Goal: Task Accomplishment & Management: Use online tool/utility

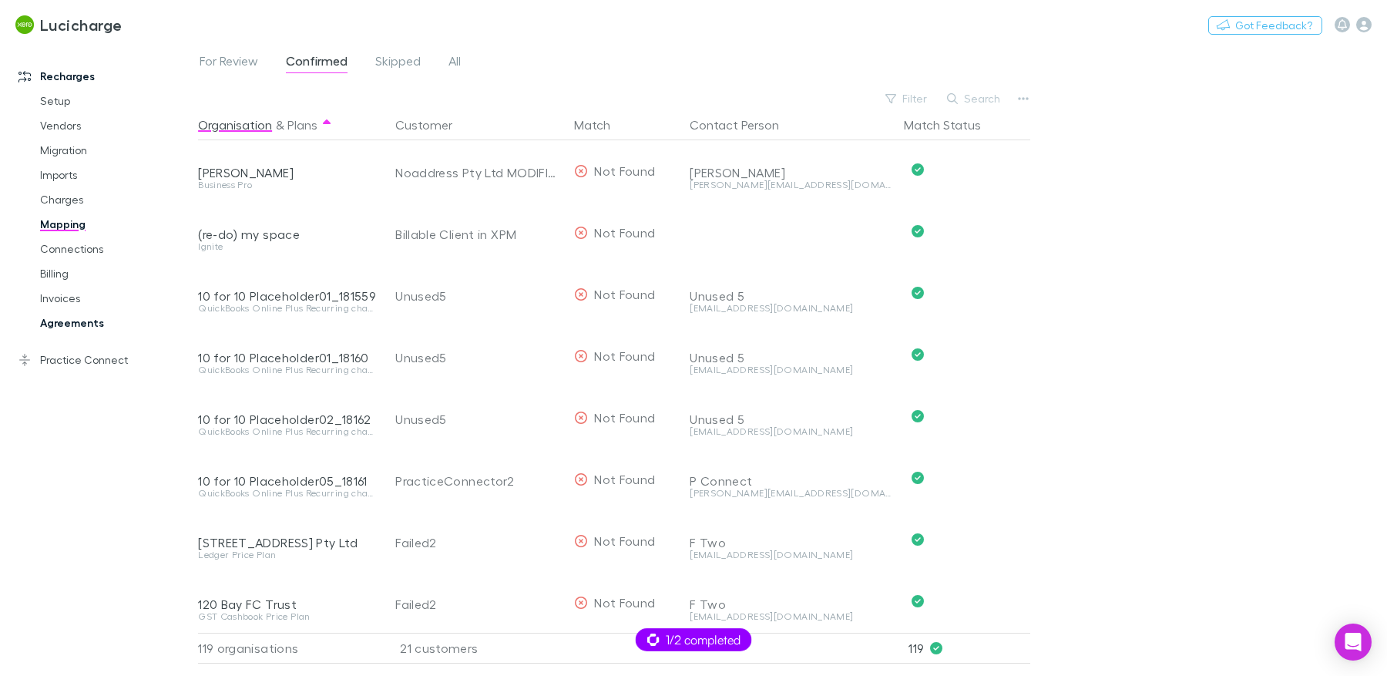
click at [91, 318] on link "Agreements" at bounding box center [110, 322] width 170 height 25
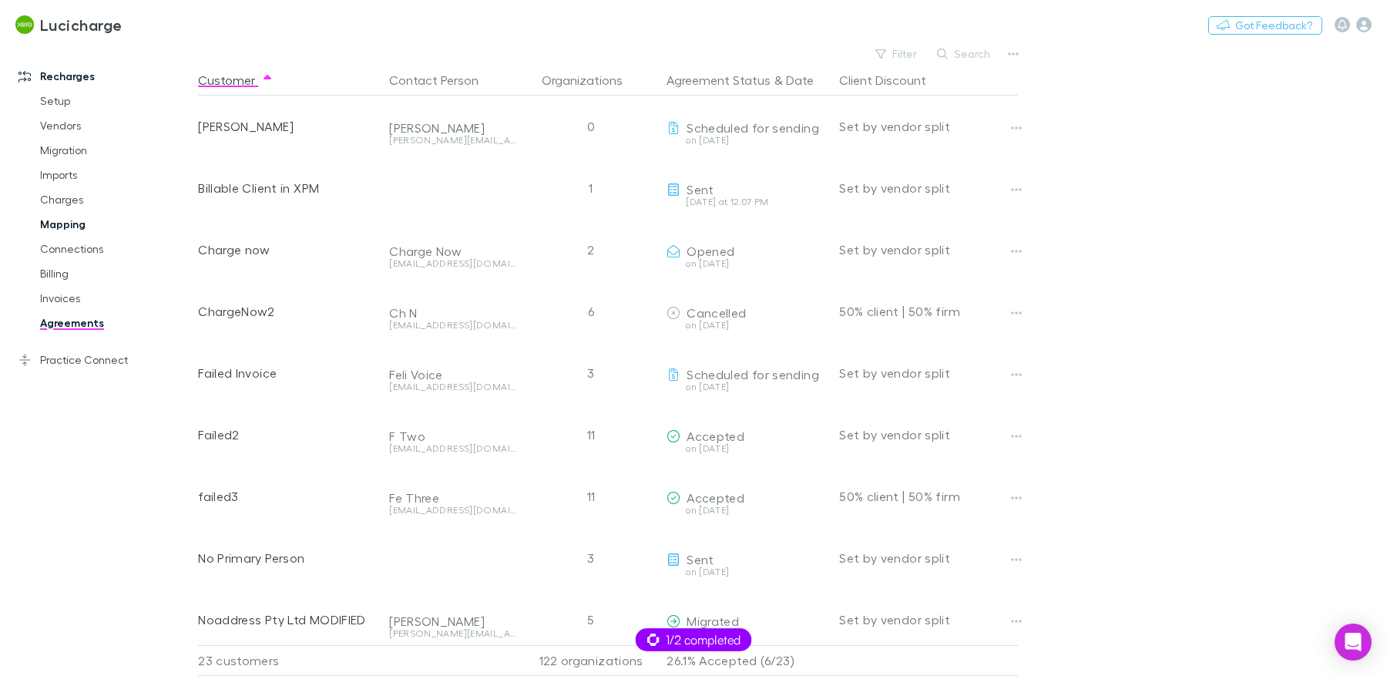
click at [67, 223] on link "Mapping" at bounding box center [110, 224] width 170 height 25
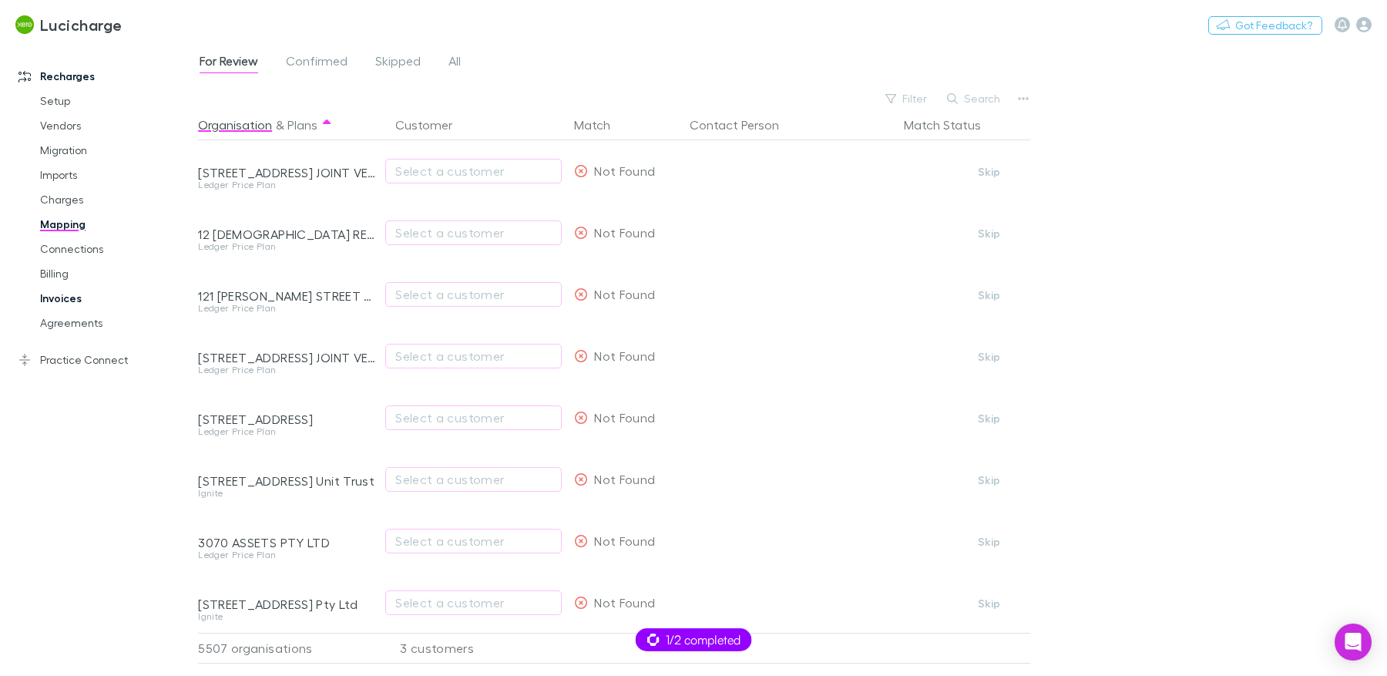
click at [75, 301] on link "Invoices" at bounding box center [110, 298] width 170 height 25
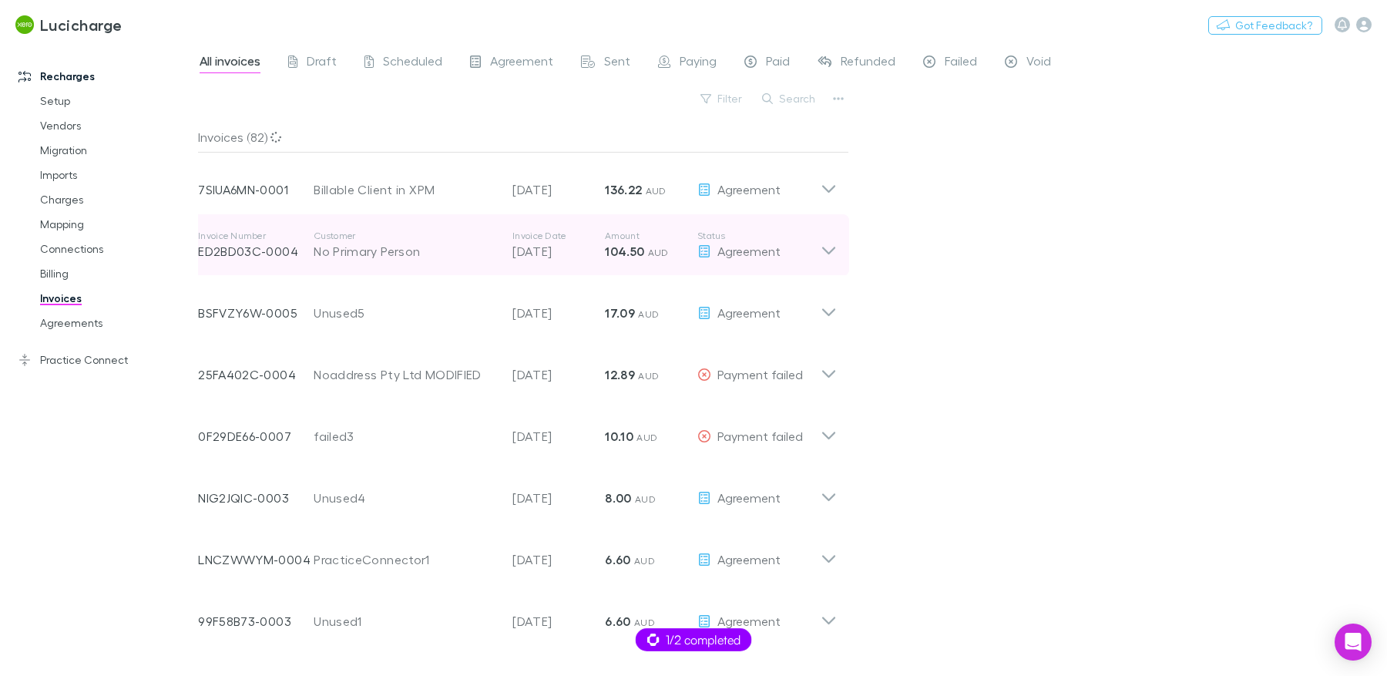
click at [439, 261] on div "Invoice Number ED2BD03C-0004 Customer No Primary Person Invoice Date [DATE] Amo…" at bounding box center [509, 244] width 622 height 55
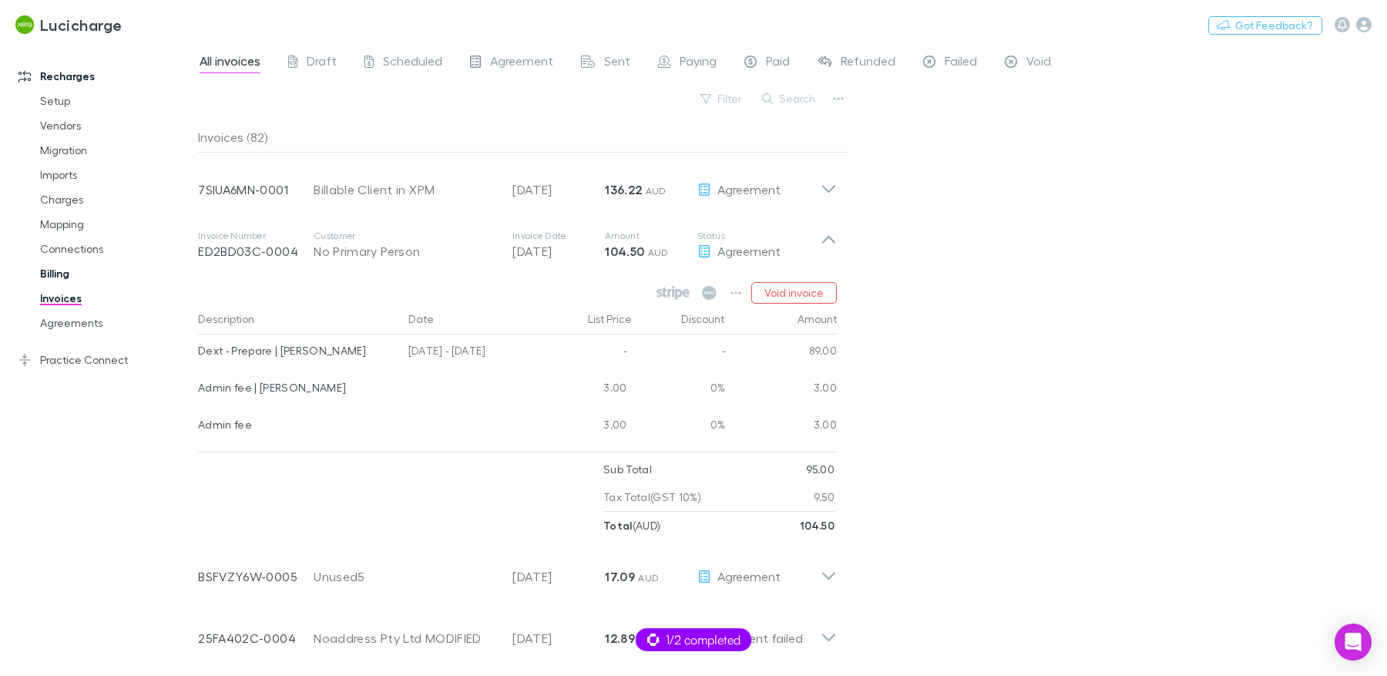
click at [59, 276] on link "Billing" at bounding box center [110, 273] width 170 height 25
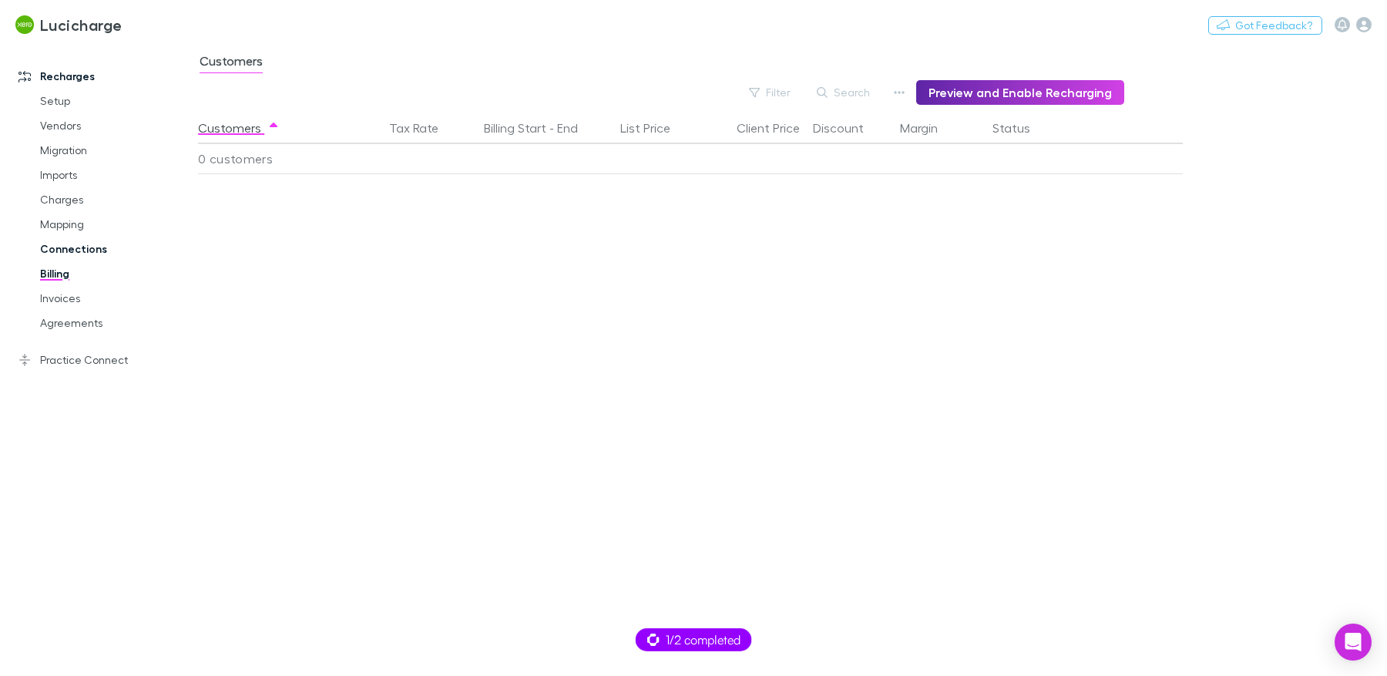
click at [65, 220] on link "Mapping" at bounding box center [110, 224] width 170 height 25
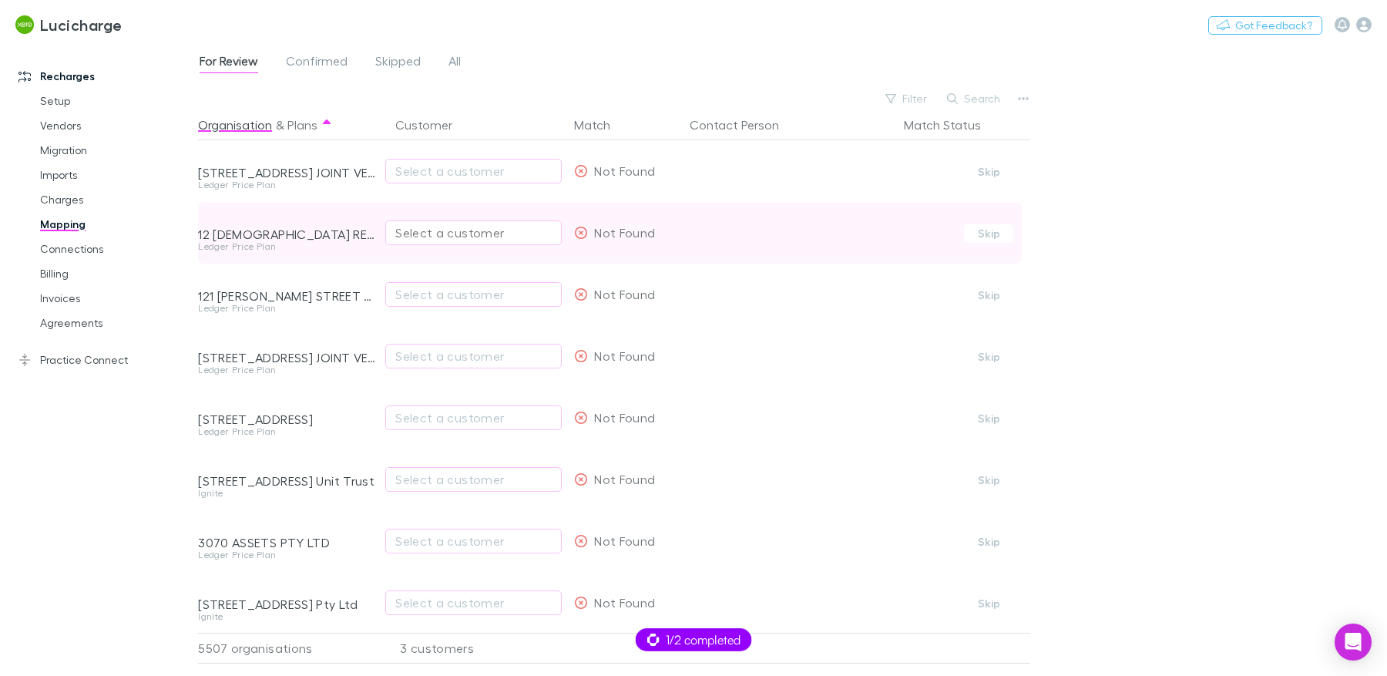
click at [426, 236] on div "Select a customer" at bounding box center [473, 232] width 156 height 18
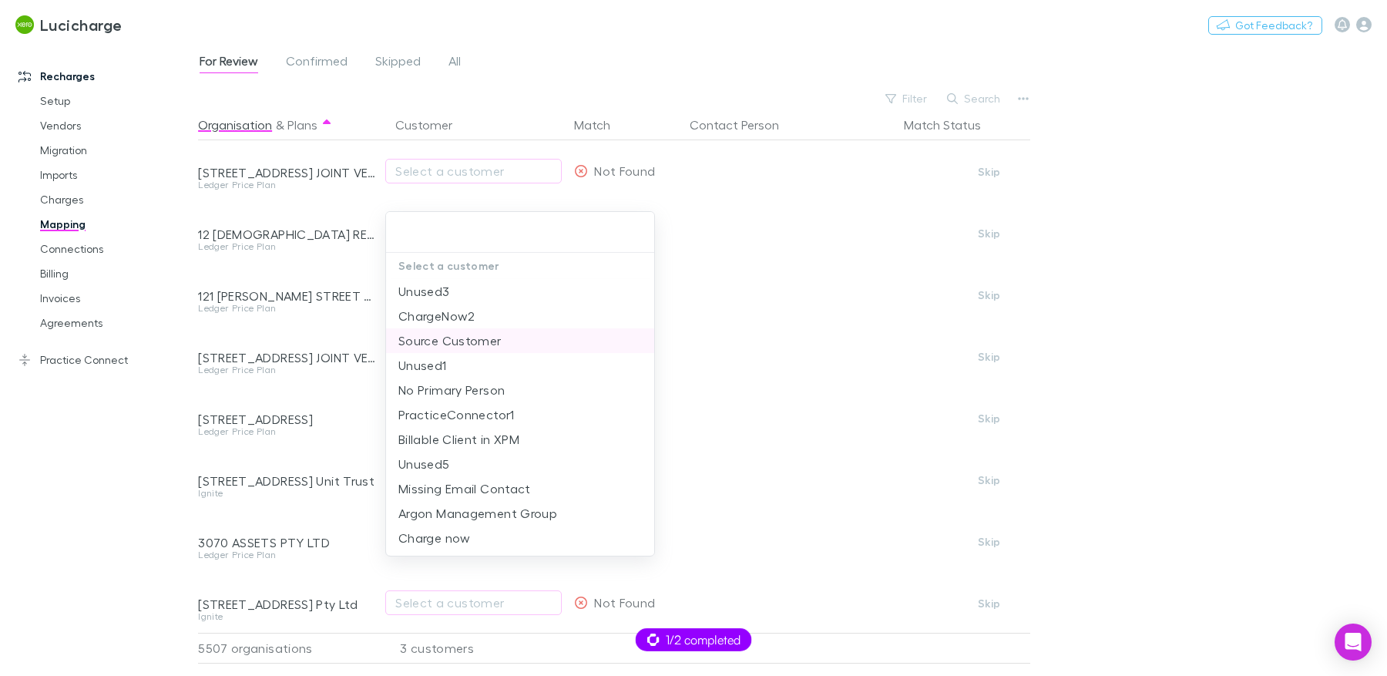
click at [480, 337] on li "Source Customer" at bounding box center [520, 340] width 269 height 25
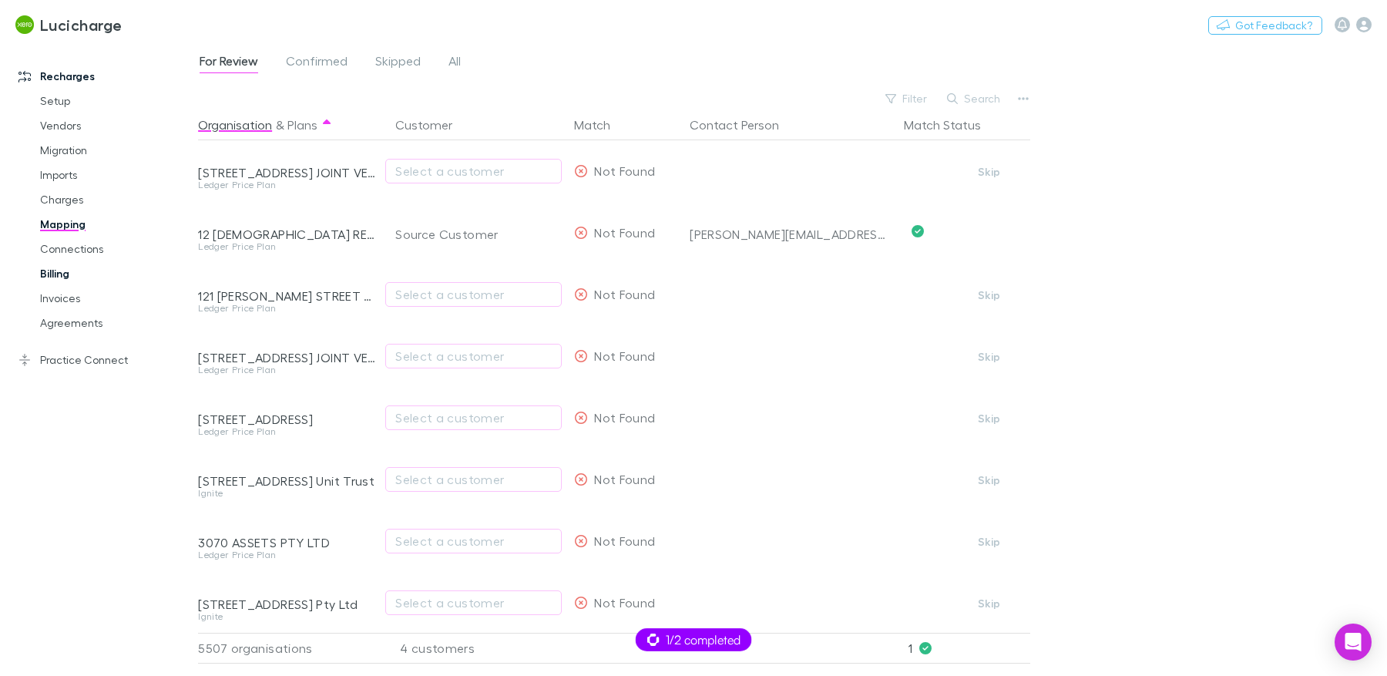
click at [59, 275] on link "Billing" at bounding box center [110, 273] width 170 height 25
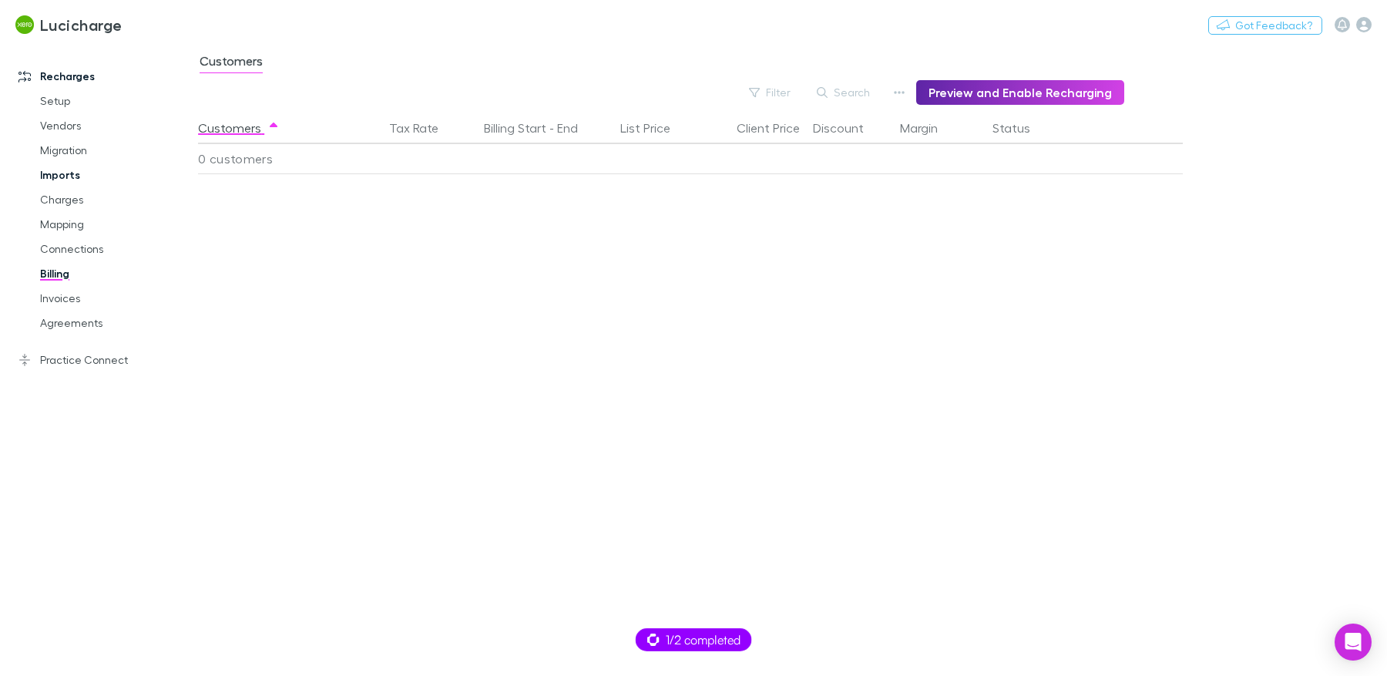
click at [69, 175] on link "Imports" at bounding box center [110, 175] width 170 height 25
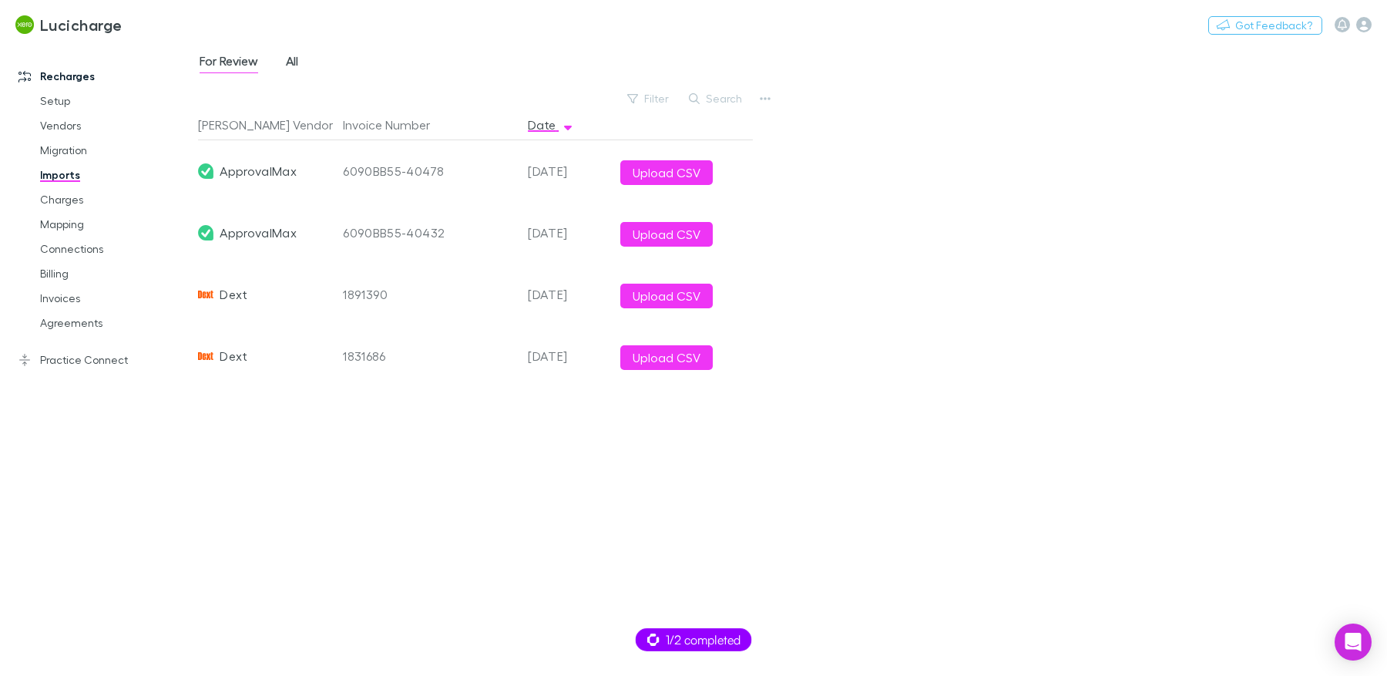
click at [289, 61] on span "All" at bounding box center [292, 63] width 12 height 20
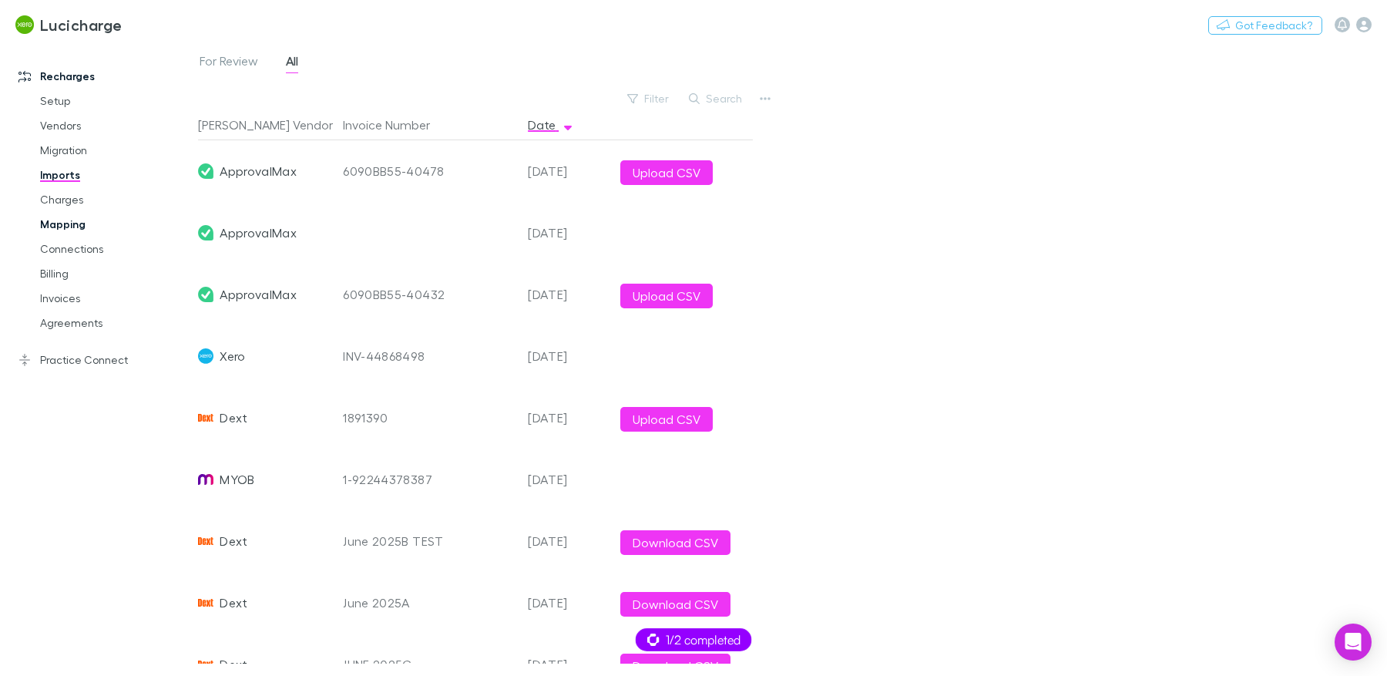
click at [77, 225] on link "Mapping" at bounding box center [110, 224] width 170 height 25
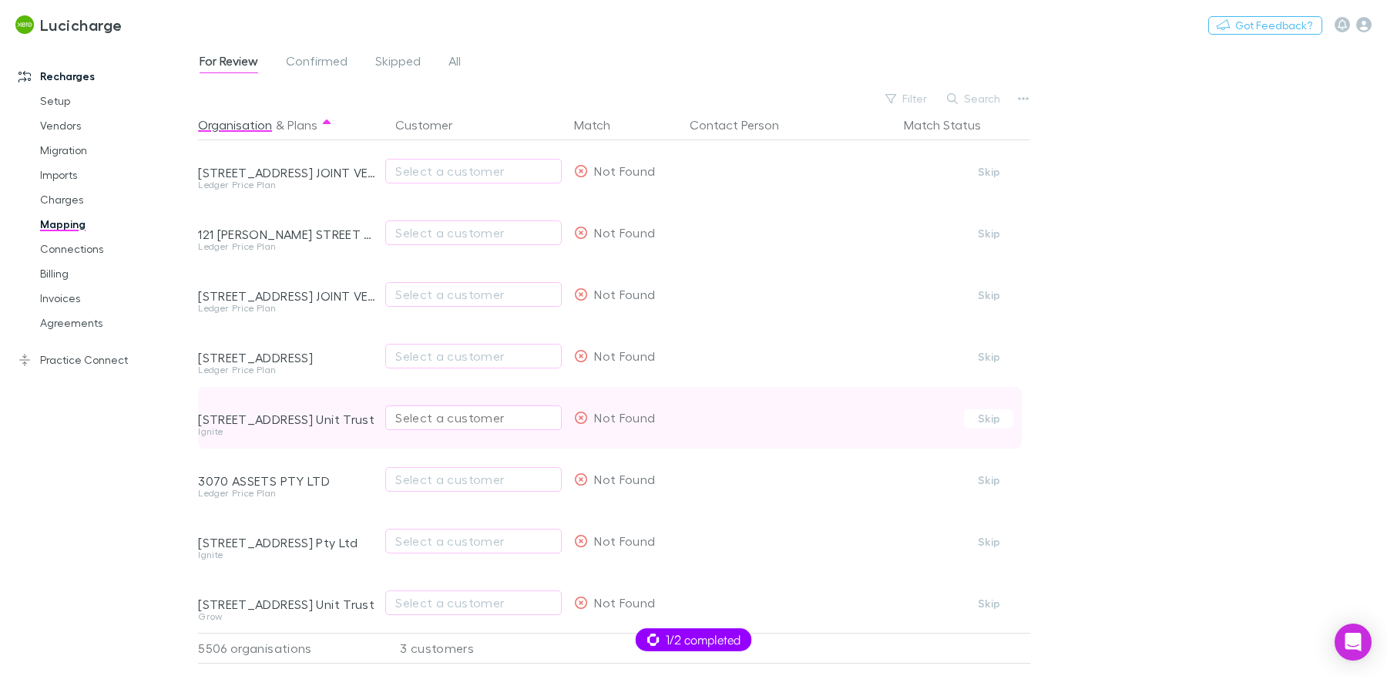
click at [451, 405] on button "Select a customer" at bounding box center [473, 417] width 176 height 25
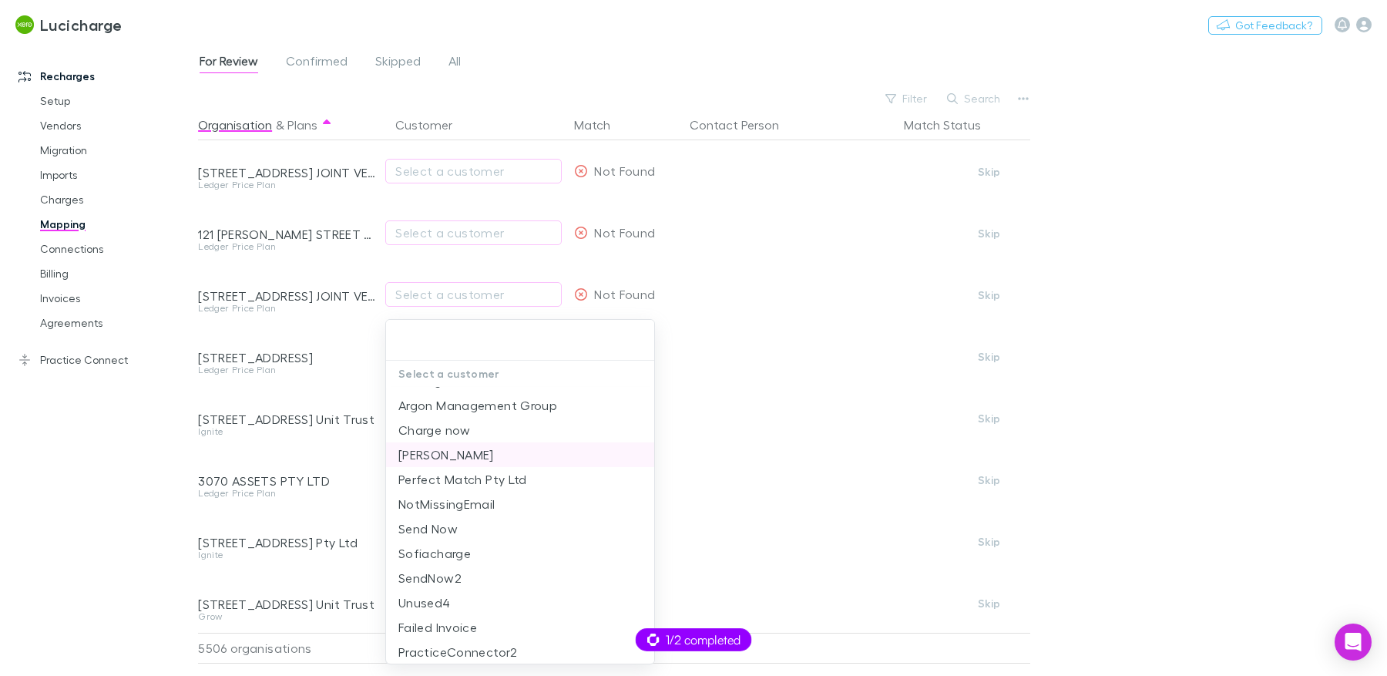
scroll to position [222, 0]
click at [426, 452] on li "[PERSON_NAME]" at bounding box center [520, 448] width 269 height 25
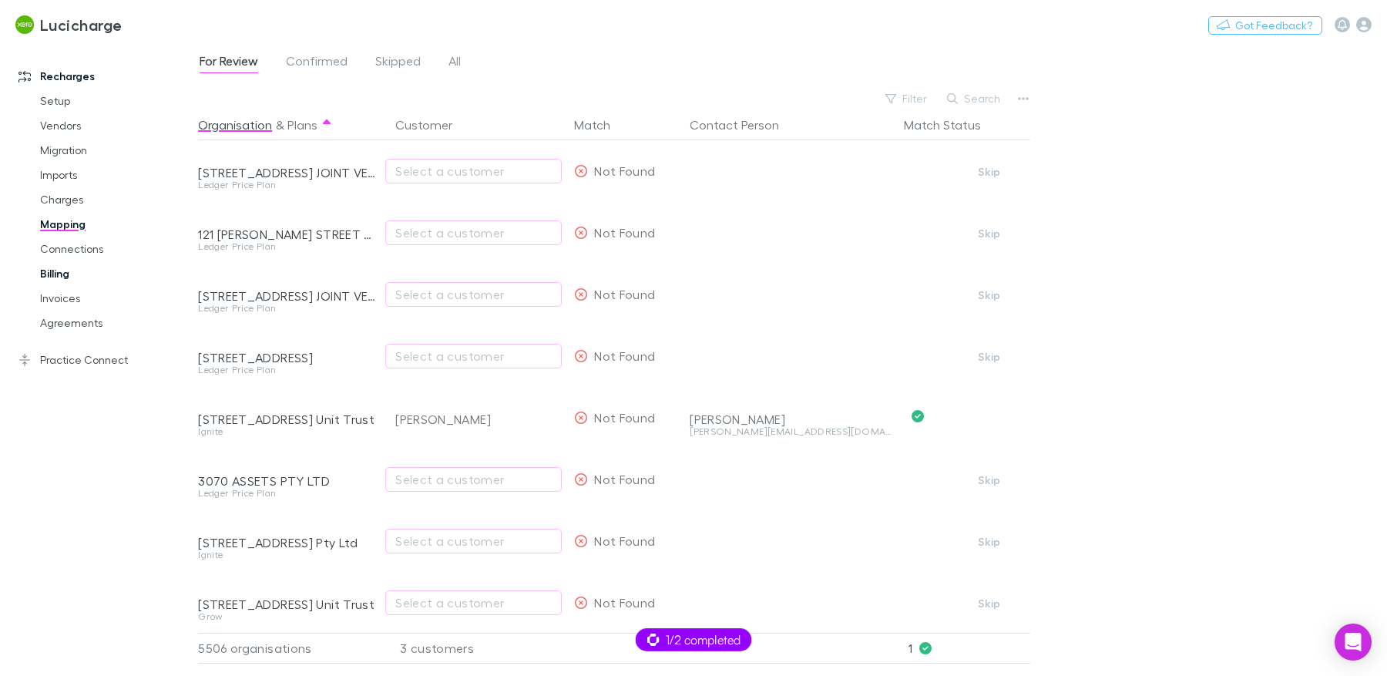
click at [80, 273] on link "Billing" at bounding box center [110, 273] width 170 height 25
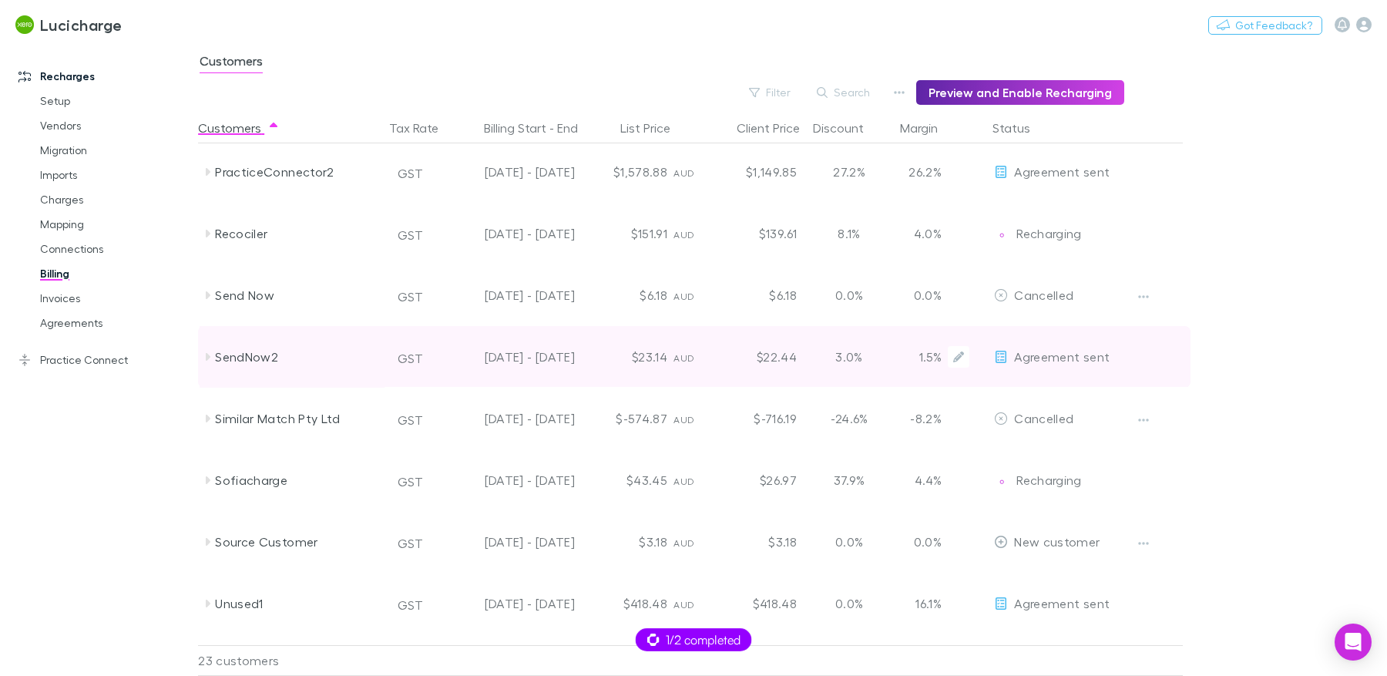
scroll to position [723, 0]
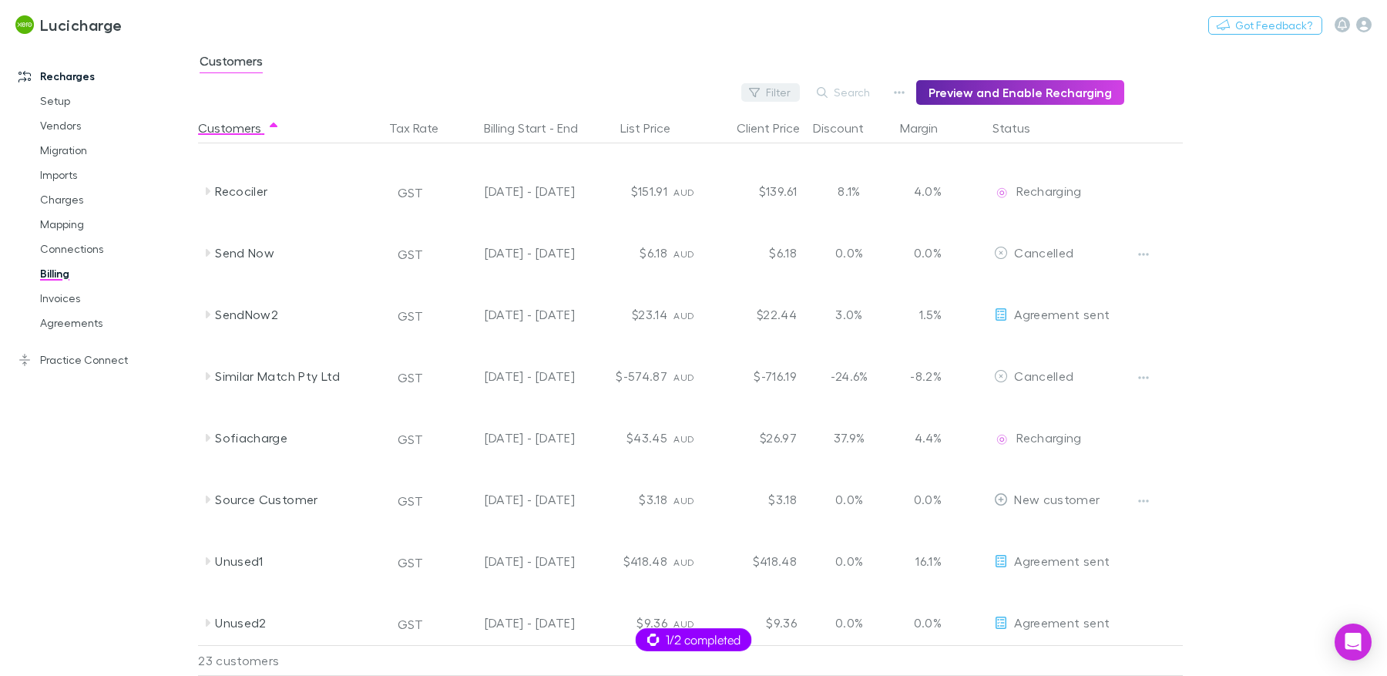
click at [789, 85] on button "Filter" at bounding box center [770, 92] width 59 height 18
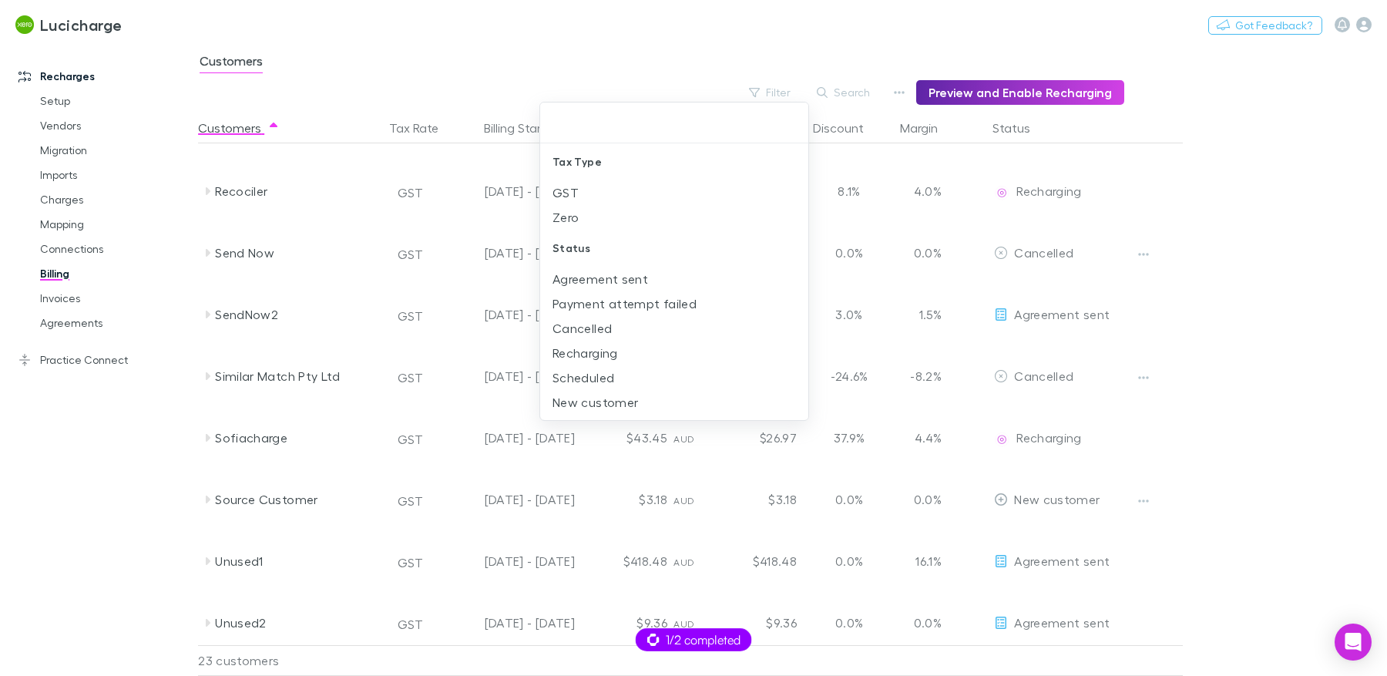
click at [632, 392] on li "New customer" at bounding box center [674, 402] width 269 height 25
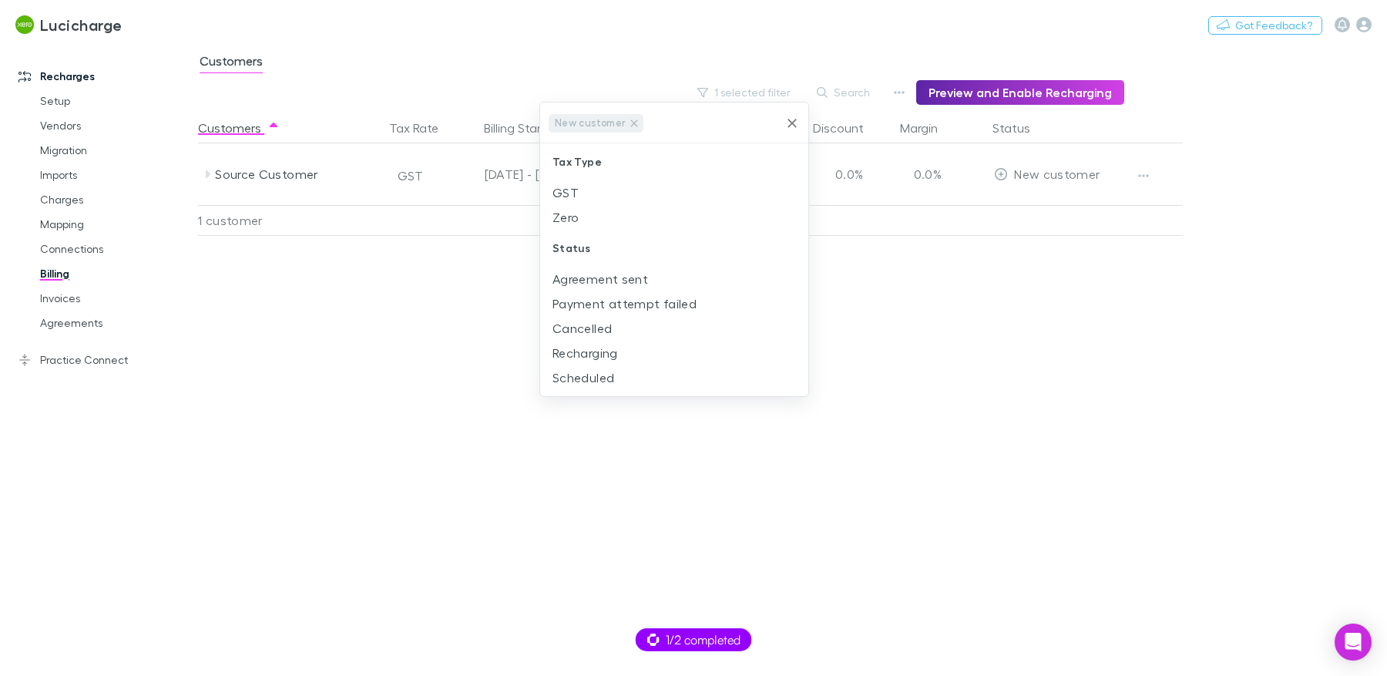
scroll to position [0, 0]
click at [1028, 438] on div at bounding box center [693, 338] width 1387 height 676
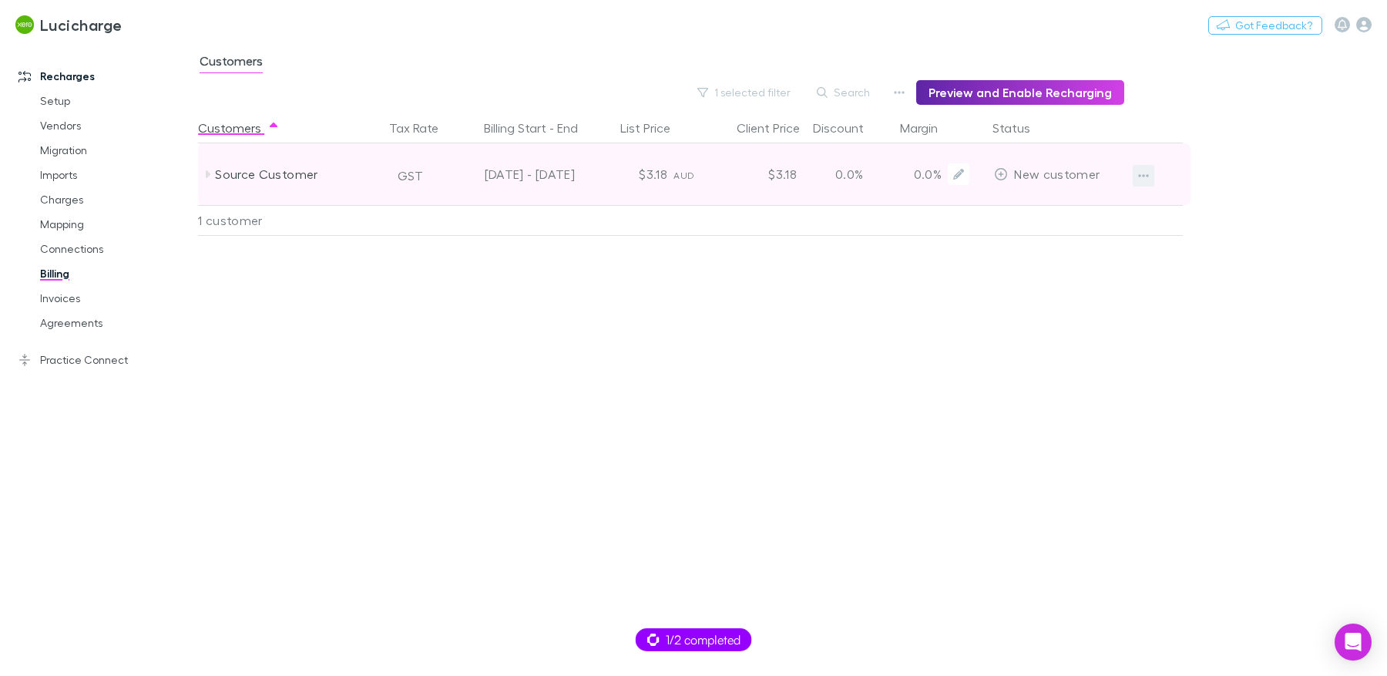
click at [1144, 171] on icon "button" at bounding box center [1143, 175] width 11 height 12
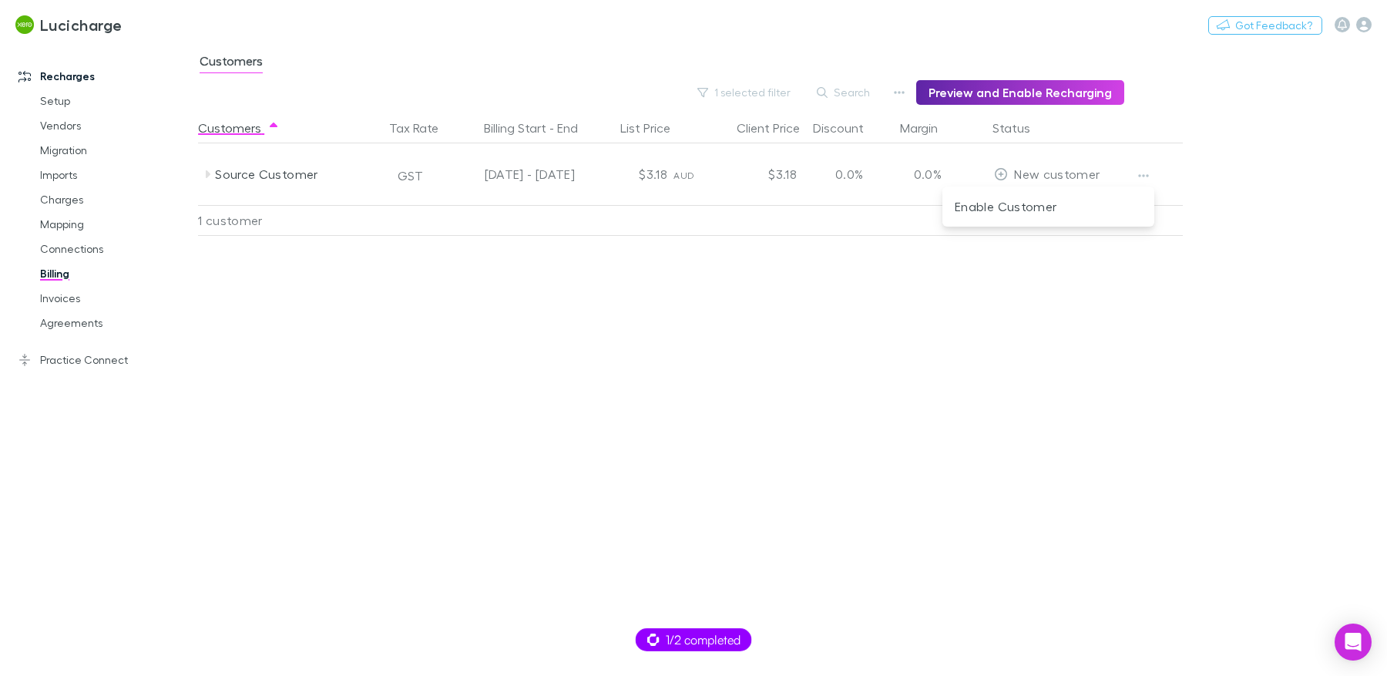
click at [1233, 119] on div at bounding box center [693, 338] width 1387 height 676
drag, startPoint x: 62, startPoint y: 295, endPoint x: 76, endPoint y: 275, distance: 24.4
click at [63, 295] on link "Invoices" at bounding box center [110, 298] width 170 height 25
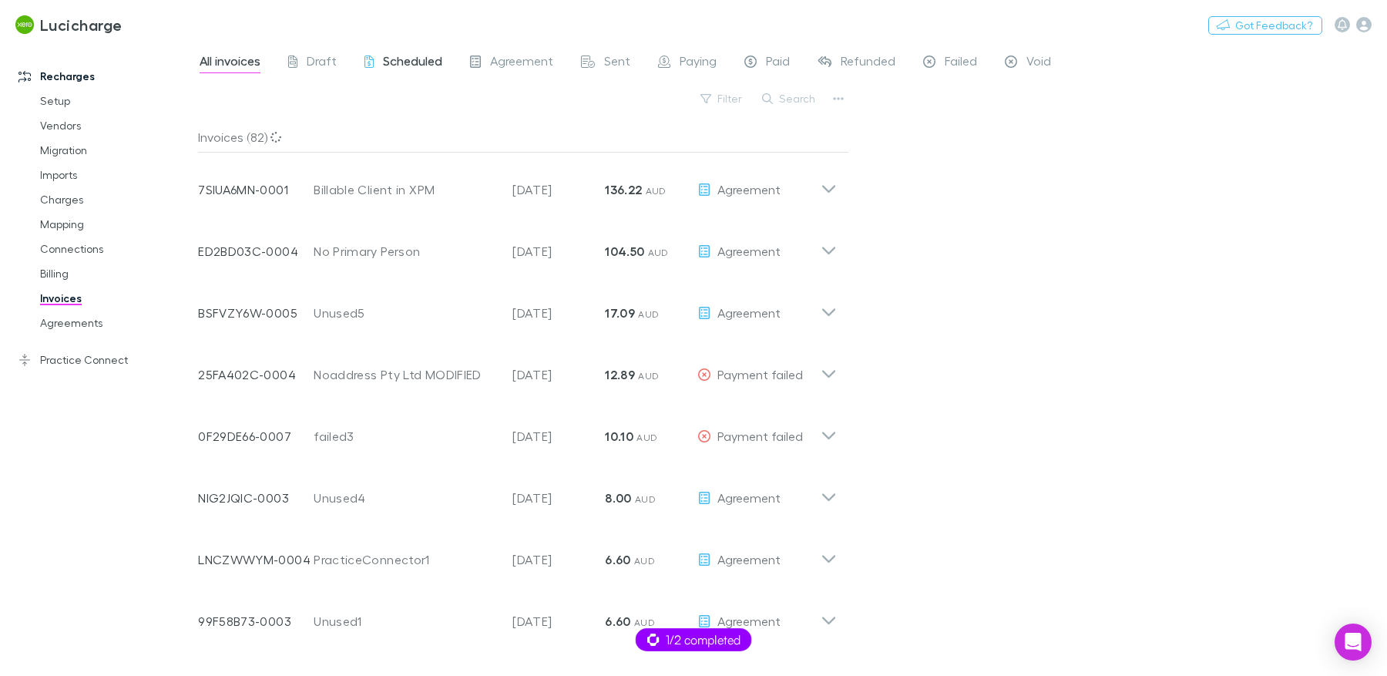
click at [388, 60] on span "Scheduled" at bounding box center [412, 63] width 59 height 20
